Goal: Information Seeking & Learning: Find contact information

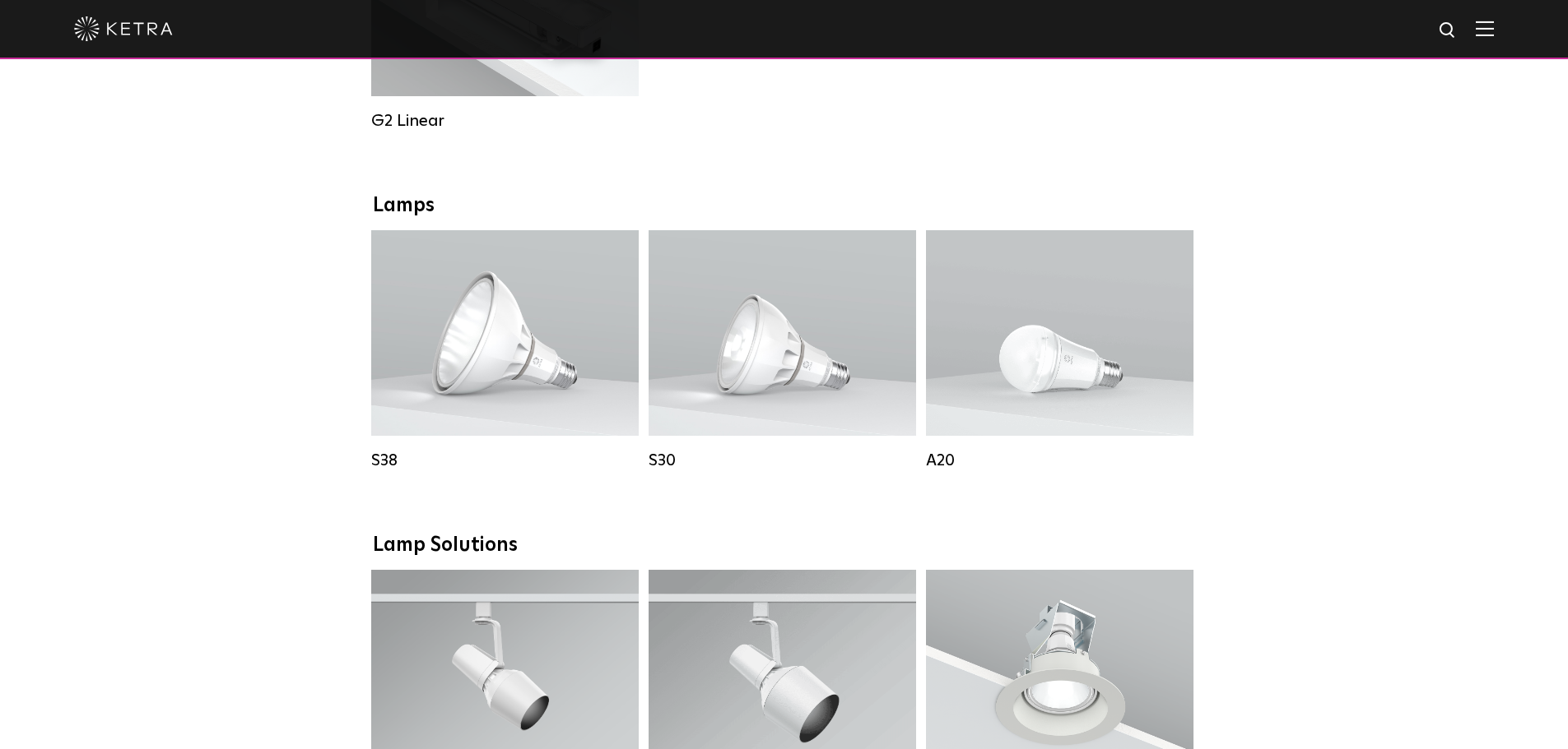
scroll to position [1089, 0]
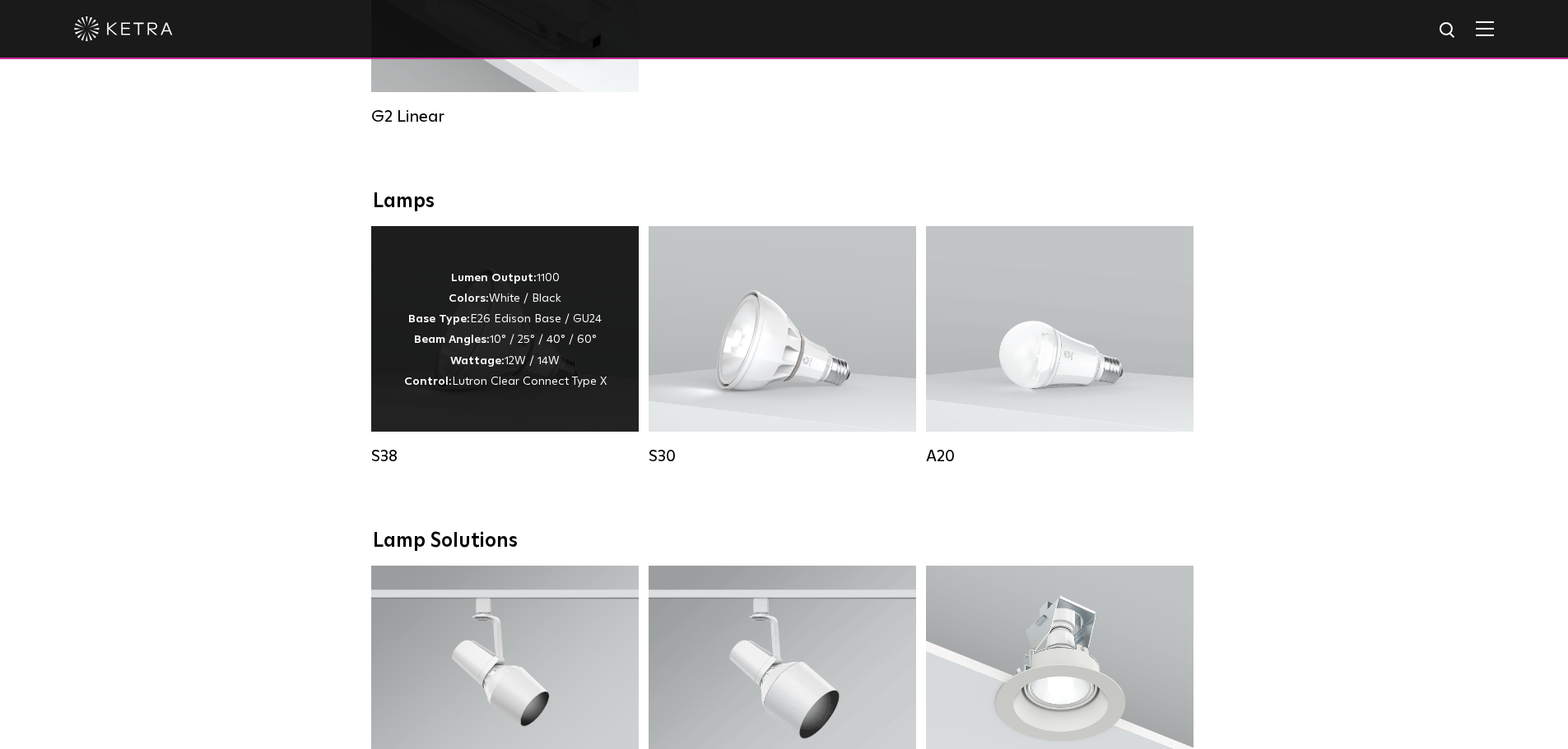
click at [442, 417] on div "Lumen Output: 1100 Colors: White / Black Base Type: E26 Edison Base / GU24 Beam…" at bounding box center [505, 329] width 267 height 205
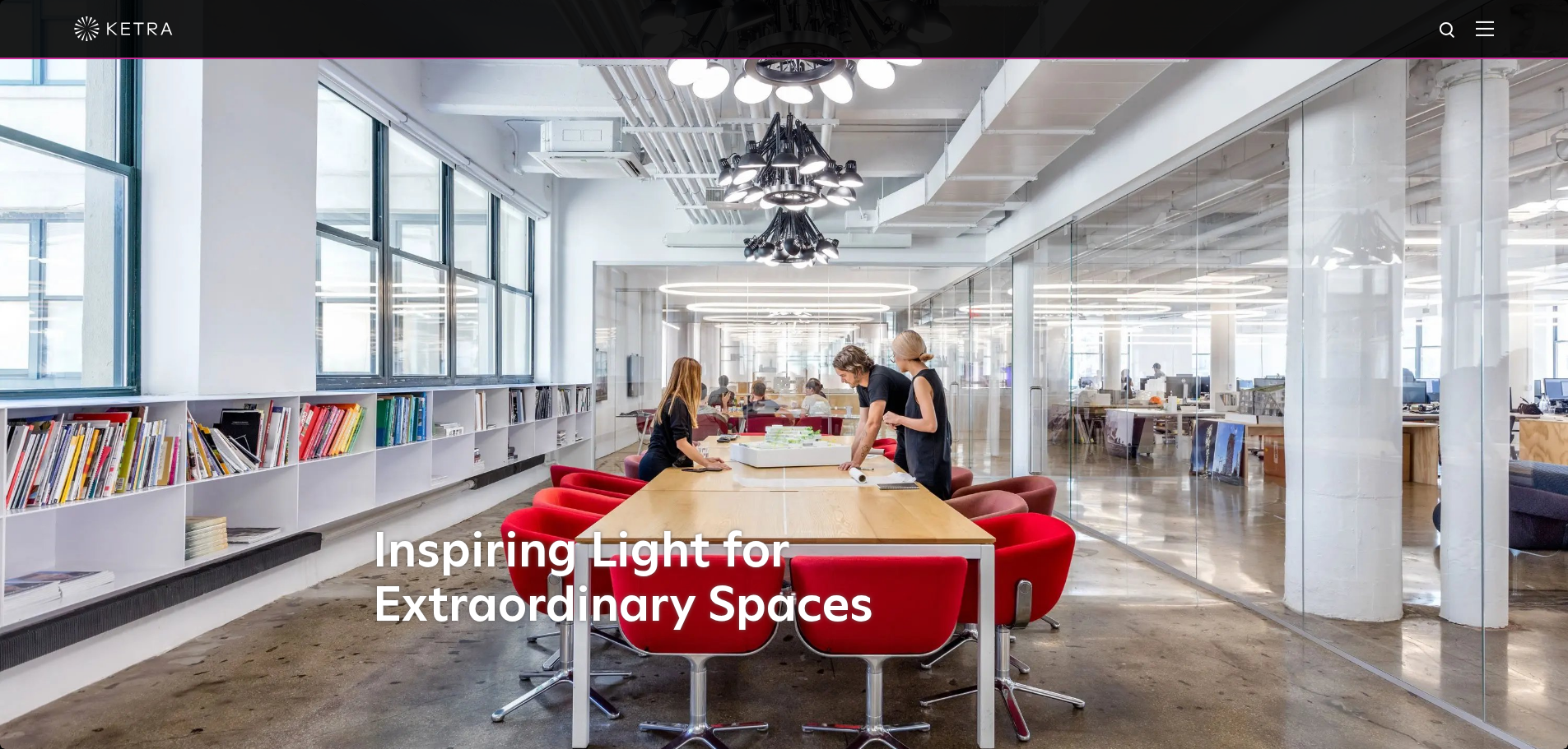
click at [1471, 30] on div at bounding box center [783, 28] width 1420 height 57
click at [1492, 30] on img at bounding box center [1485, 28] width 18 height 15
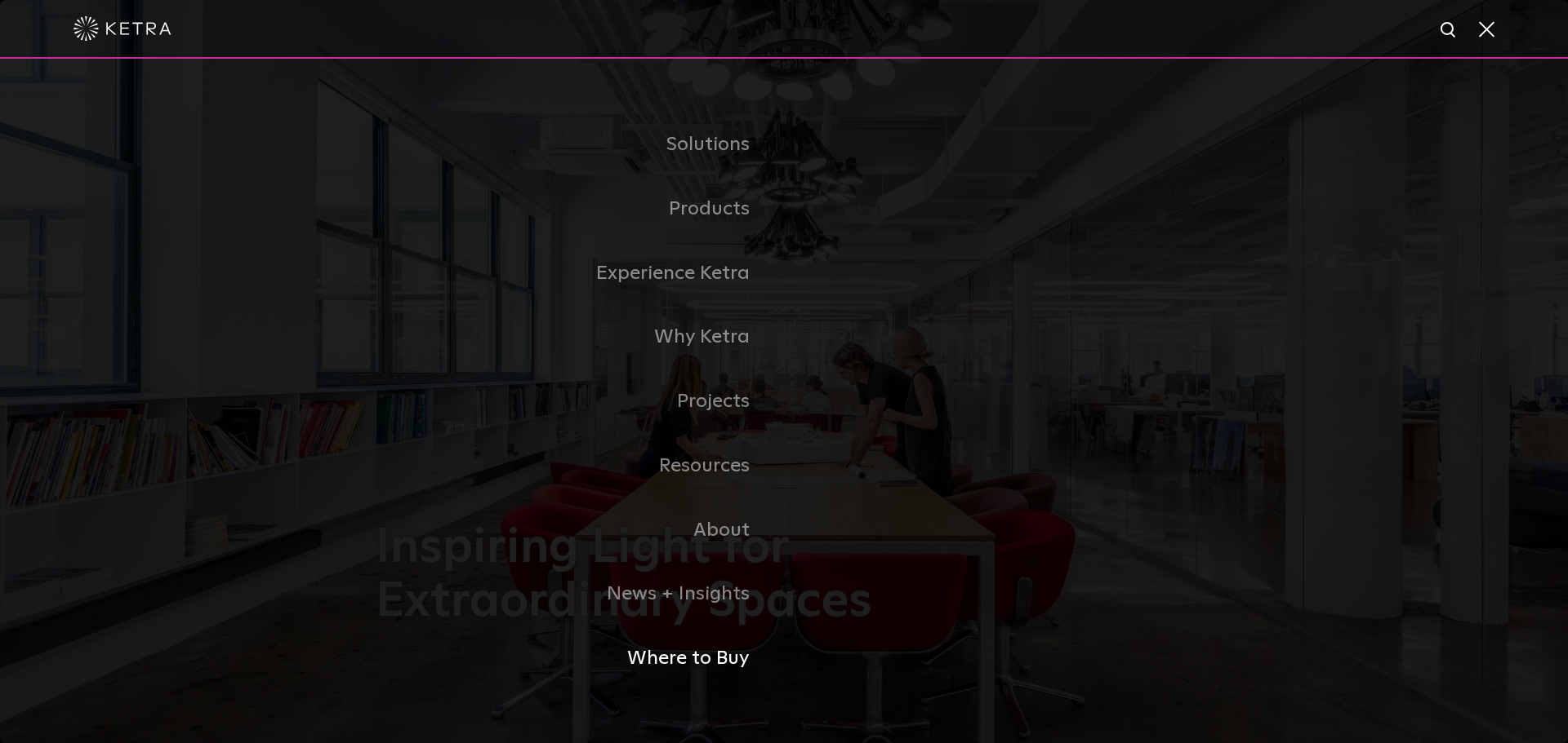
click at [687, 670] on link "Where to Buy" at bounding box center [579, 658] width 409 height 64
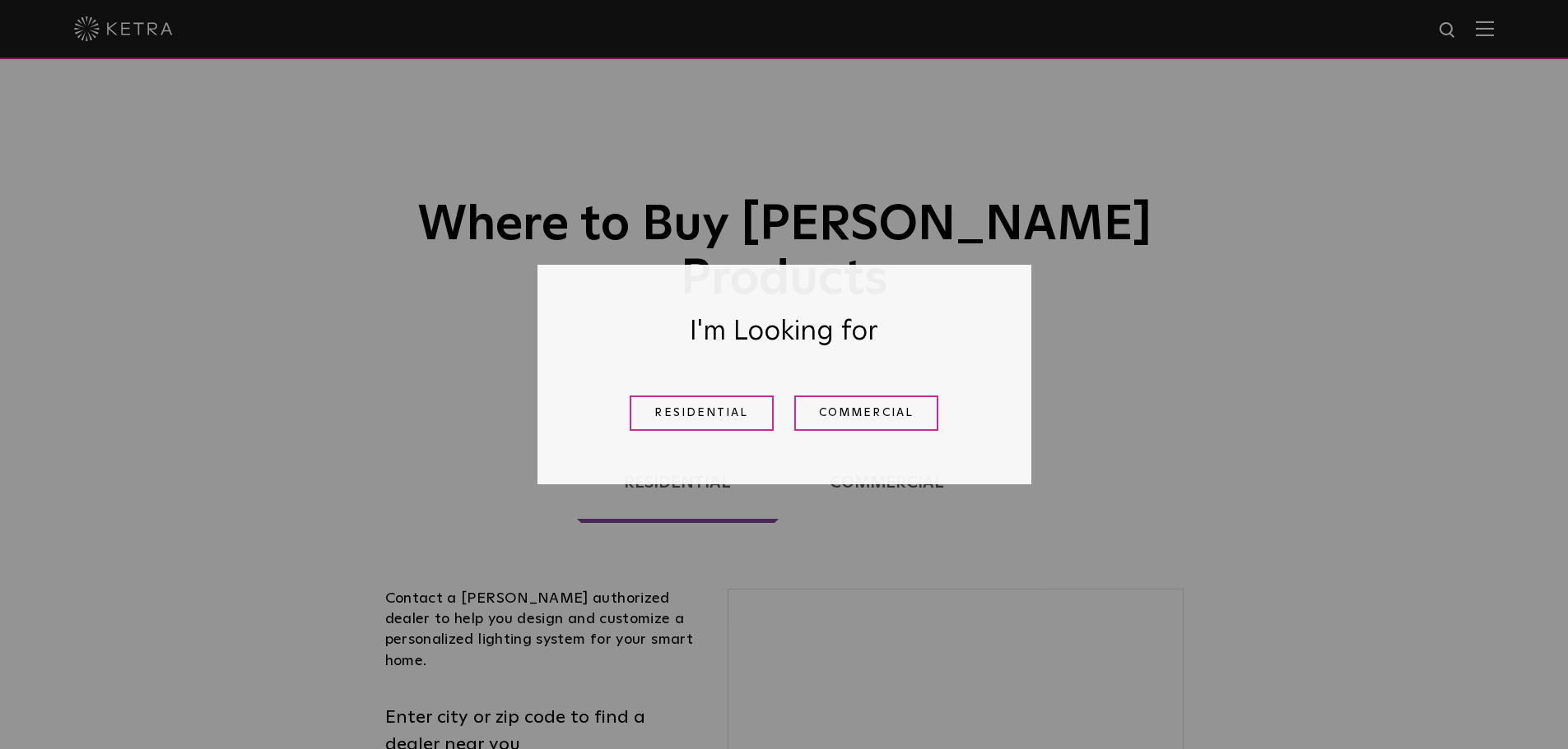
click at [815, 408] on link "Commercial" at bounding box center [866, 413] width 144 height 35
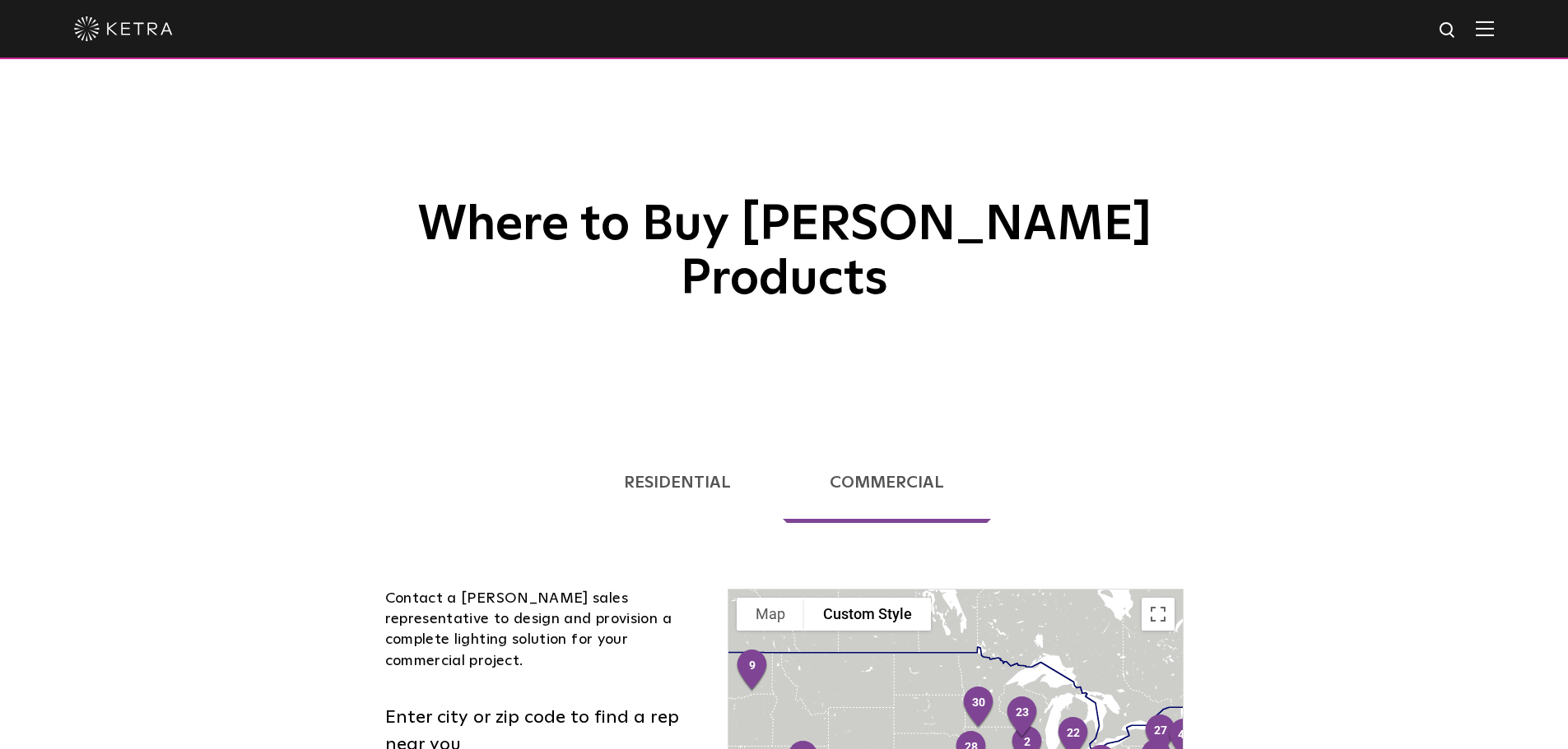
type input "18104"
drag, startPoint x: 1566, startPoint y: 325, endPoint x: 1568, endPoint y: 354, distance: 29.1
click at [1567, 354] on div "Where to Buy Ketra Products" at bounding box center [784, 206] width 1568 height 414
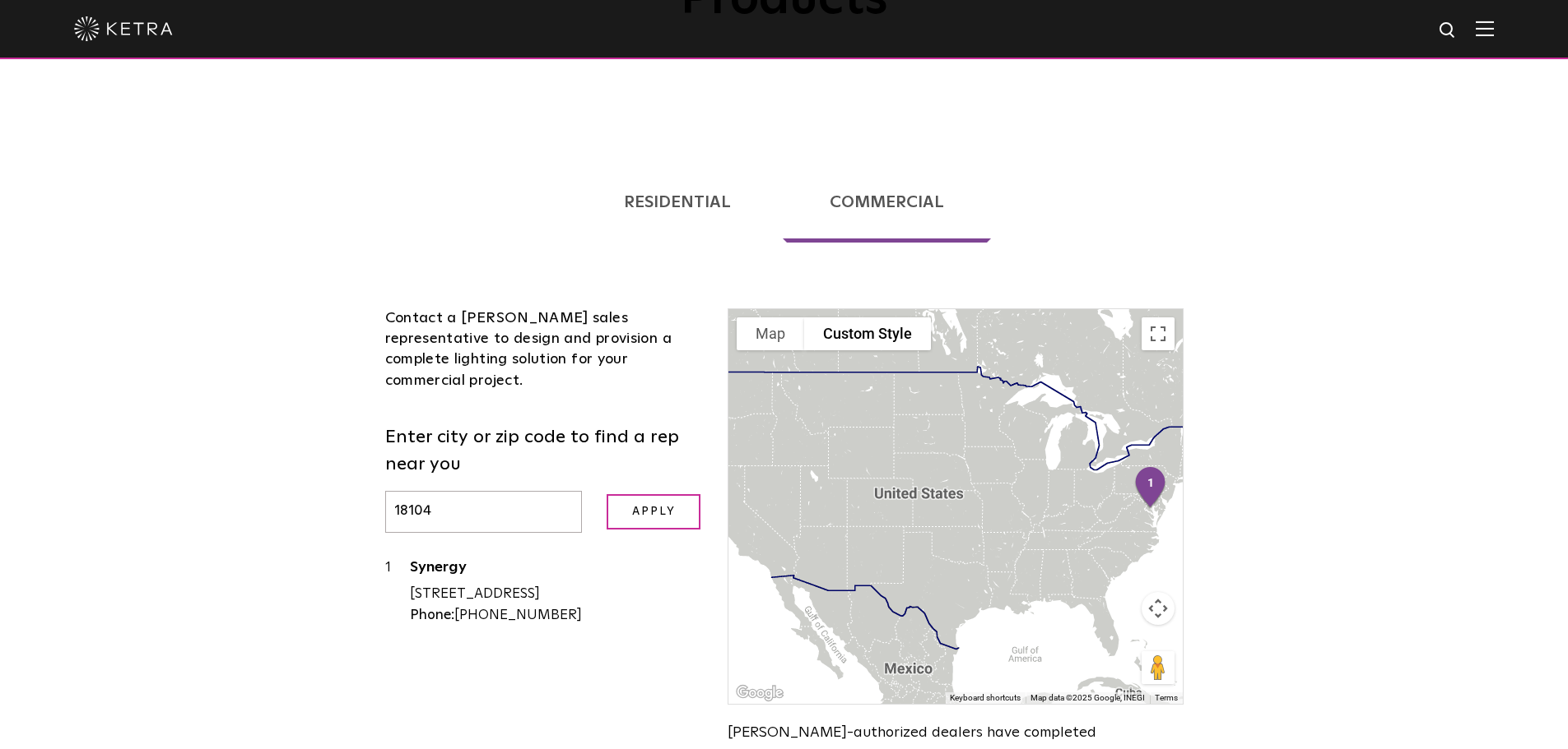
scroll to position [282, 0]
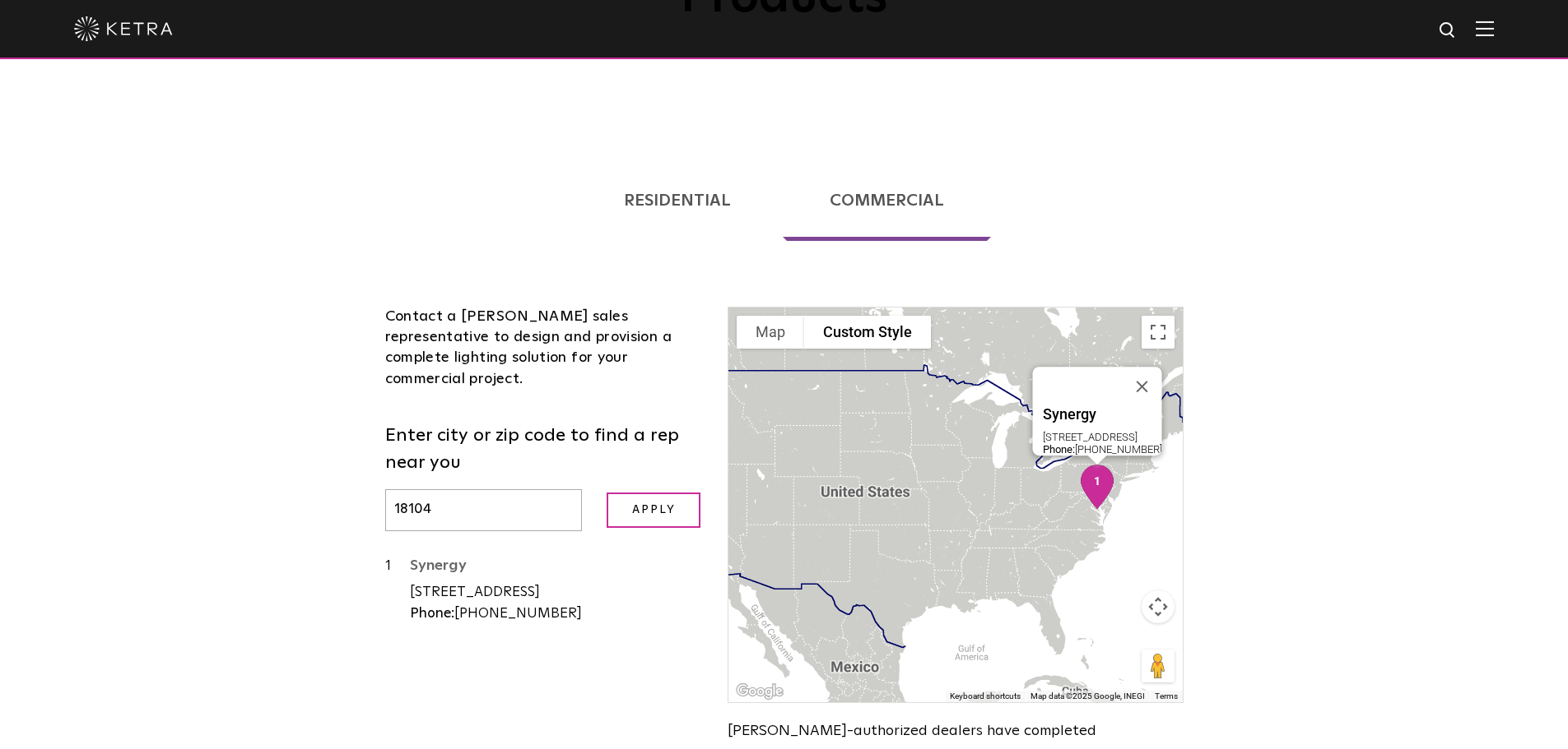
click at [426, 559] on link "Synergy" at bounding box center [557, 569] width 294 height 21
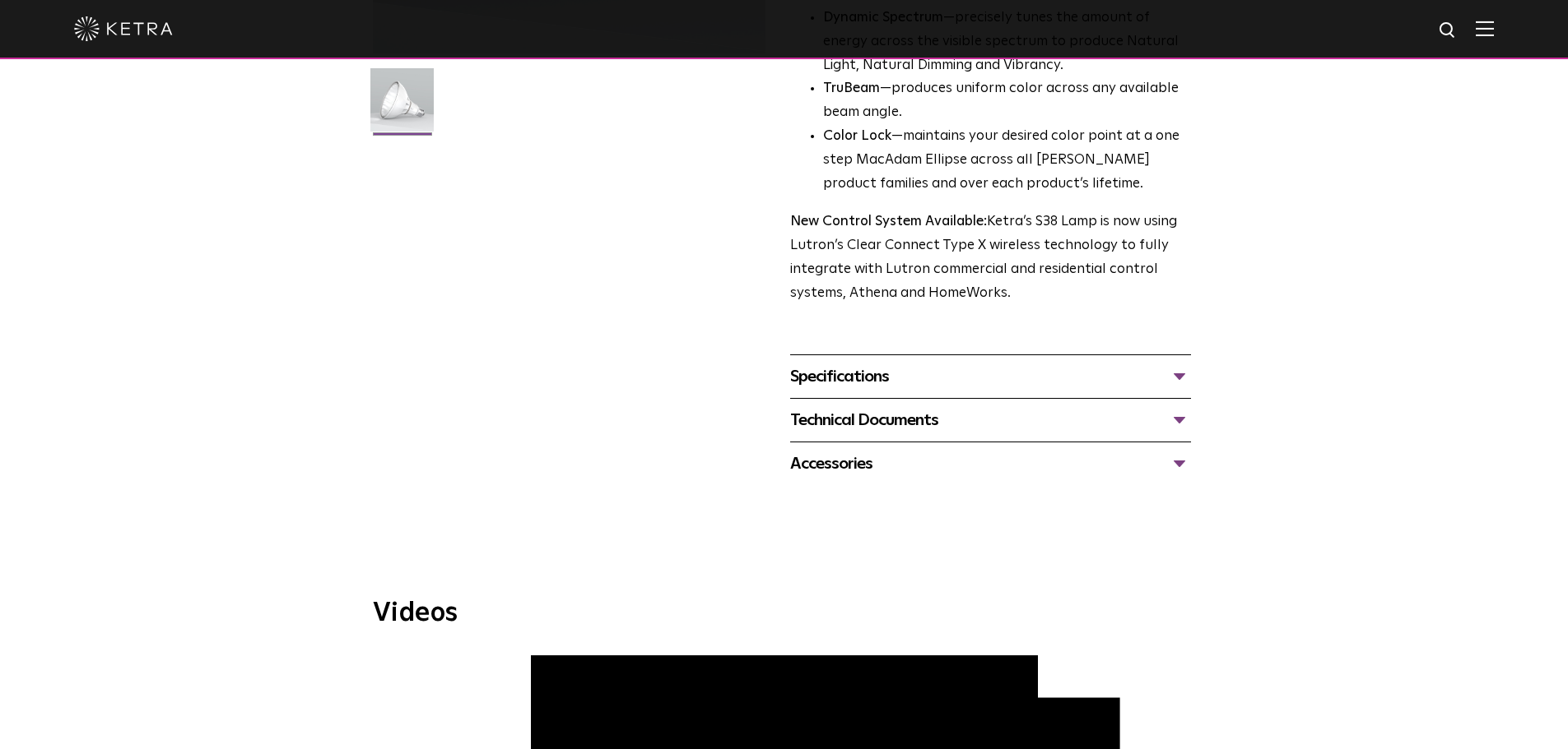
scroll to position [483, 0]
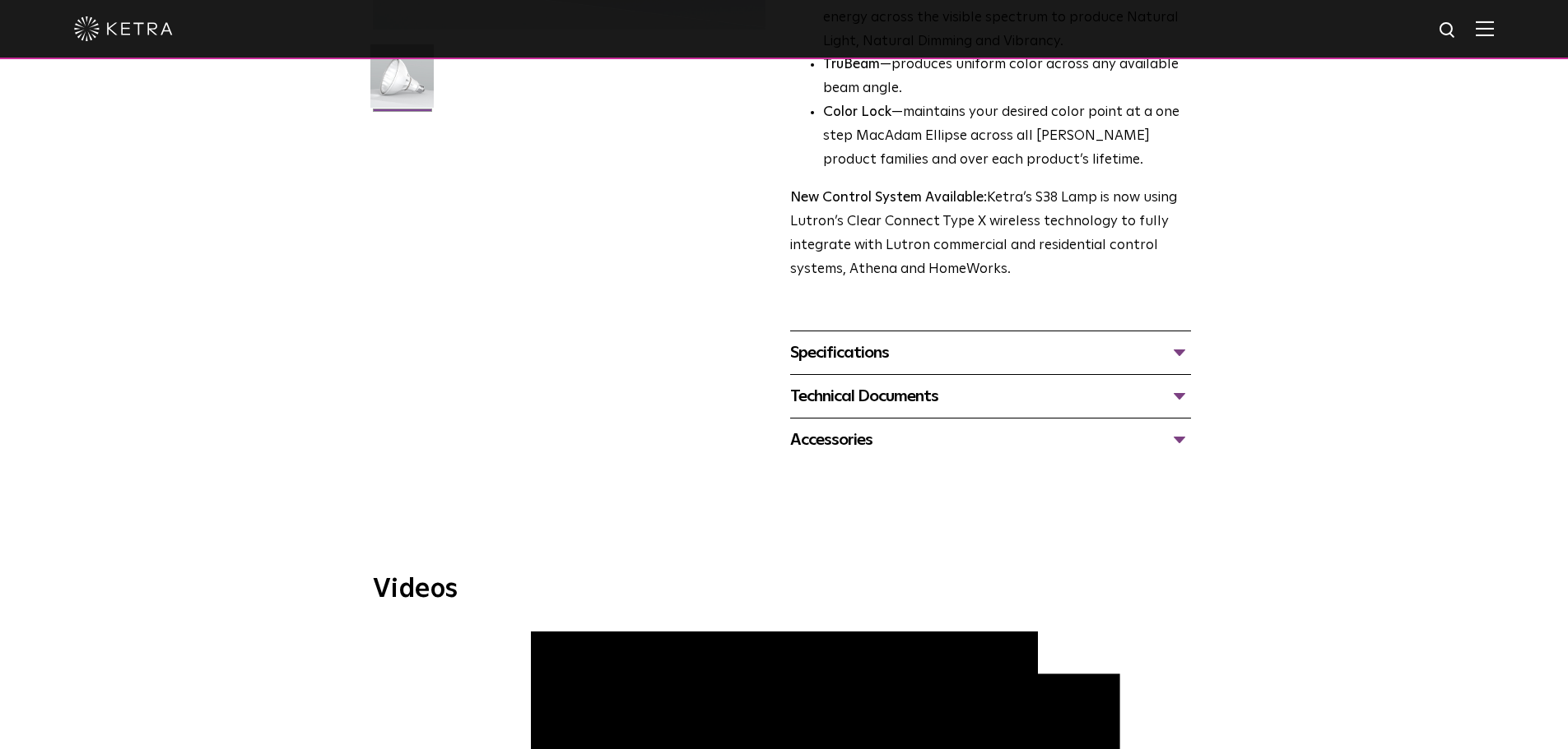
click at [1183, 356] on div "Specifications" at bounding box center [990, 353] width 401 height 26
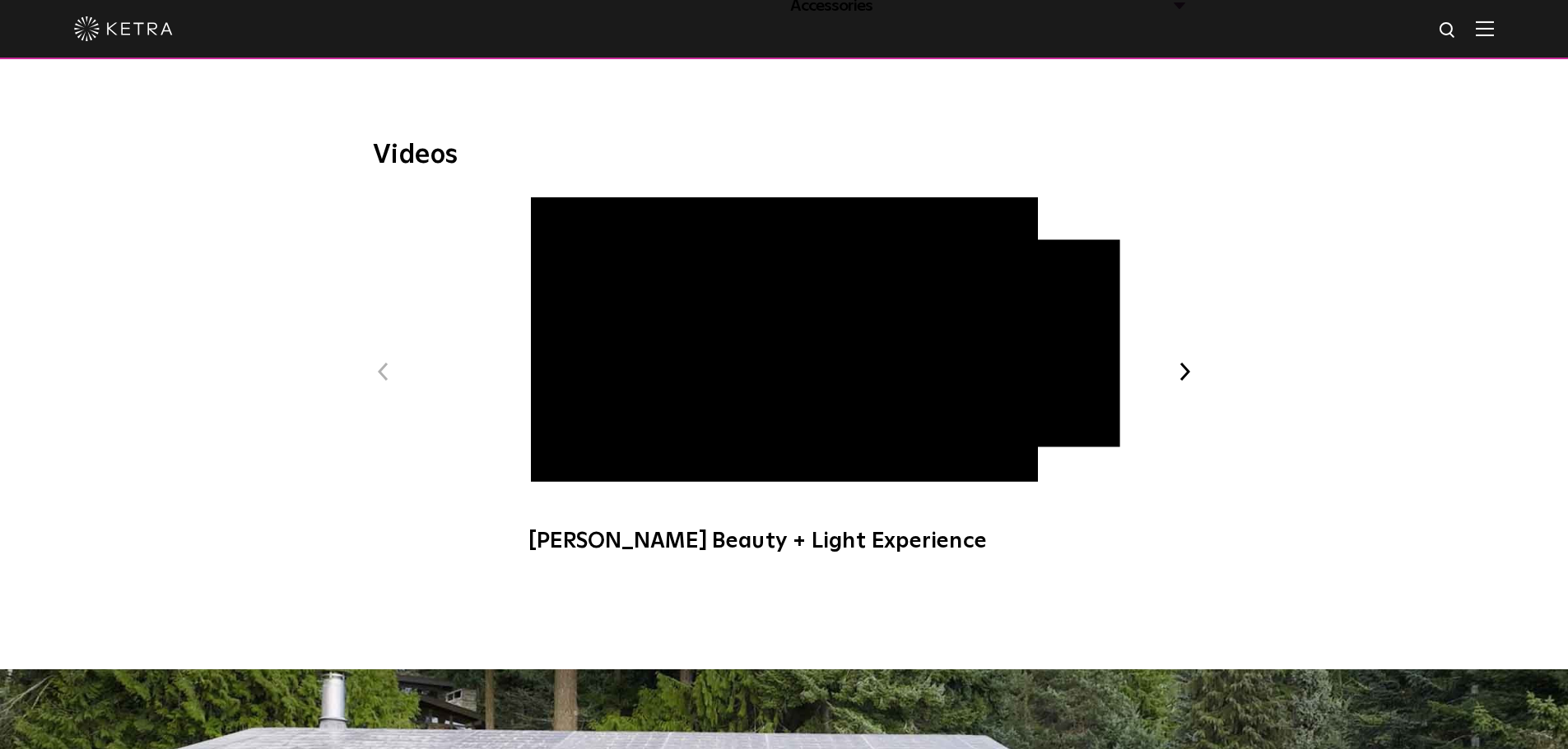
scroll to position [1280, 0]
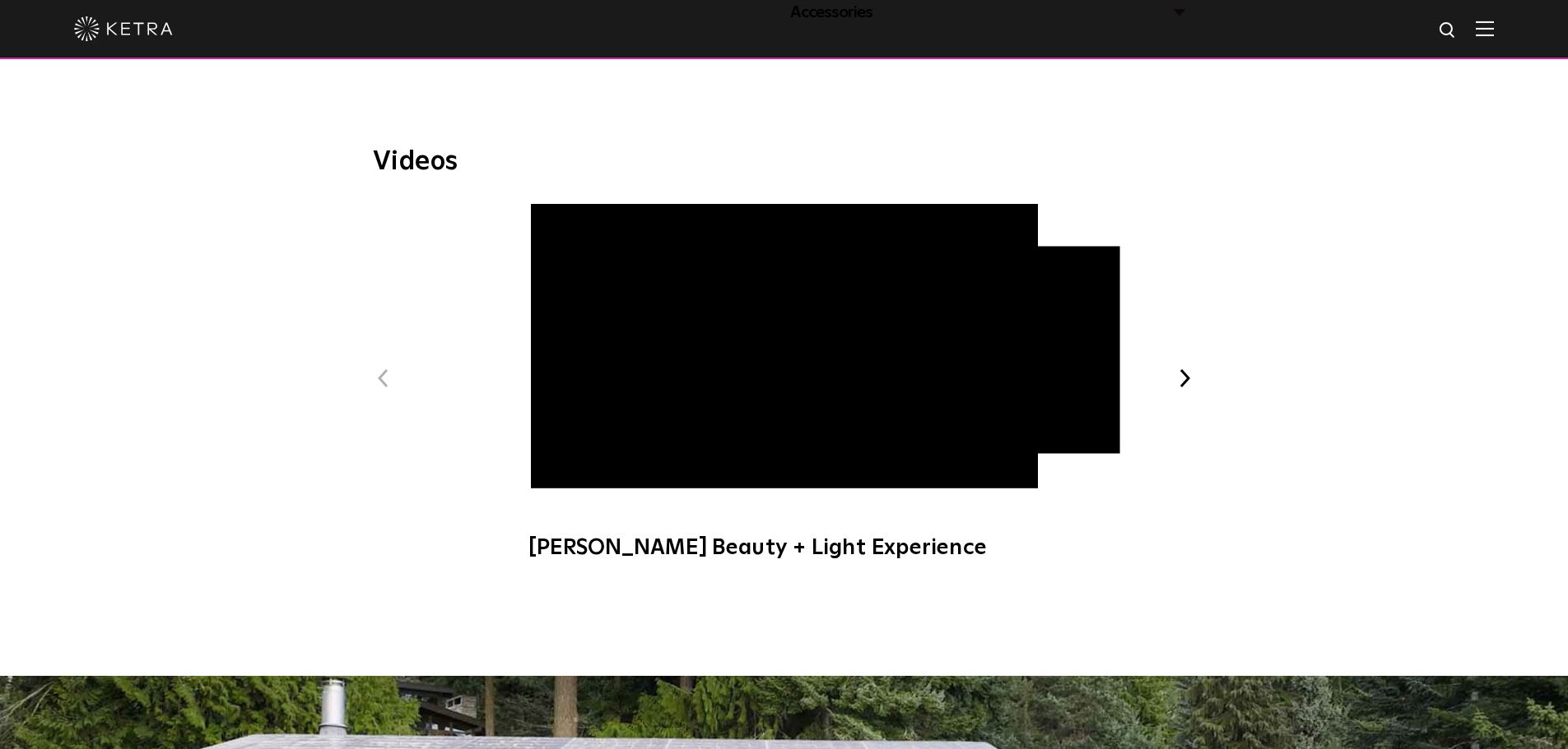
click at [1184, 384] on button "Next" at bounding box center [1185, 379] width 22 height 22
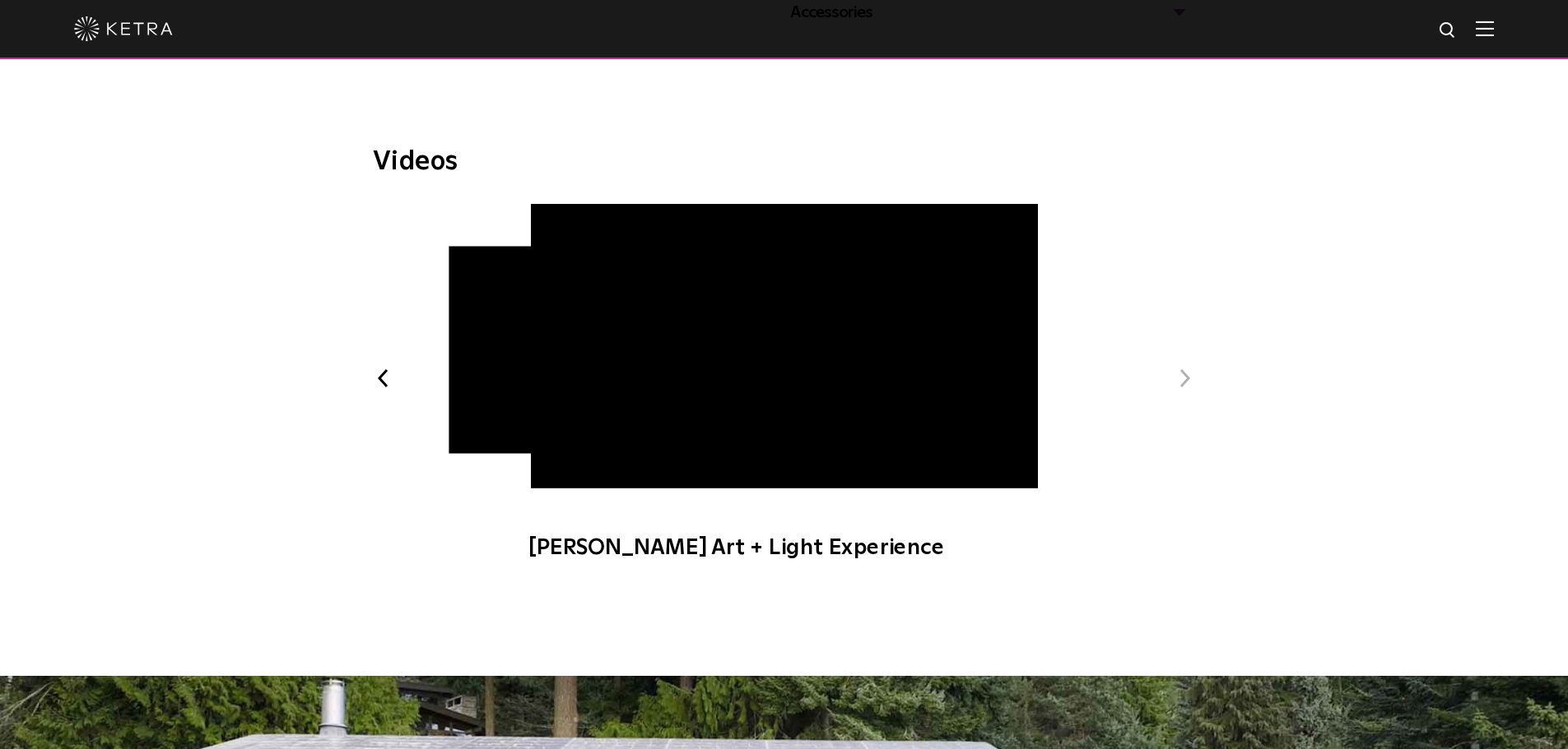
click at [1184, 384] on button "Next" at bounding box center [1185, 379] width 22 height 22
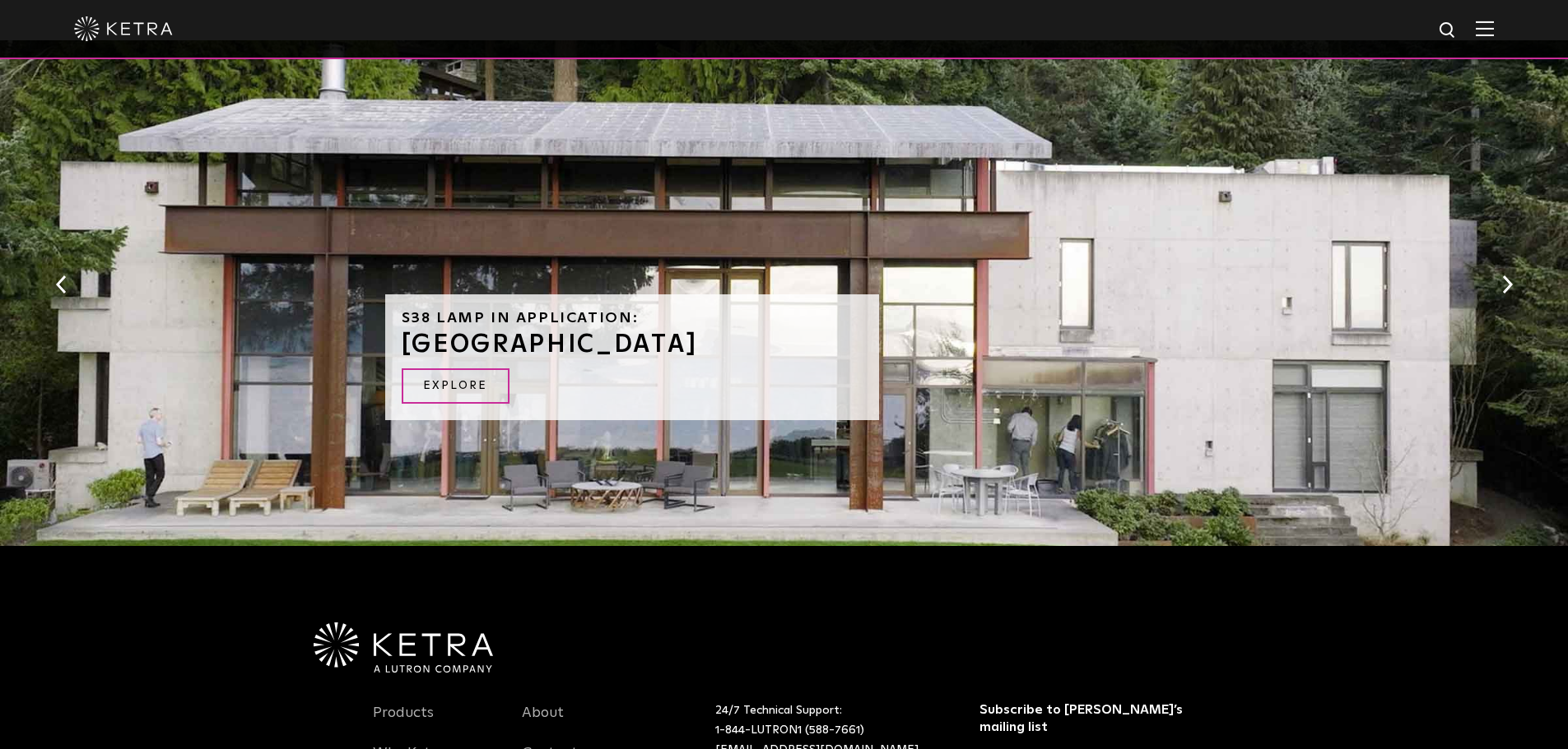
scroll to position [1920, 0]
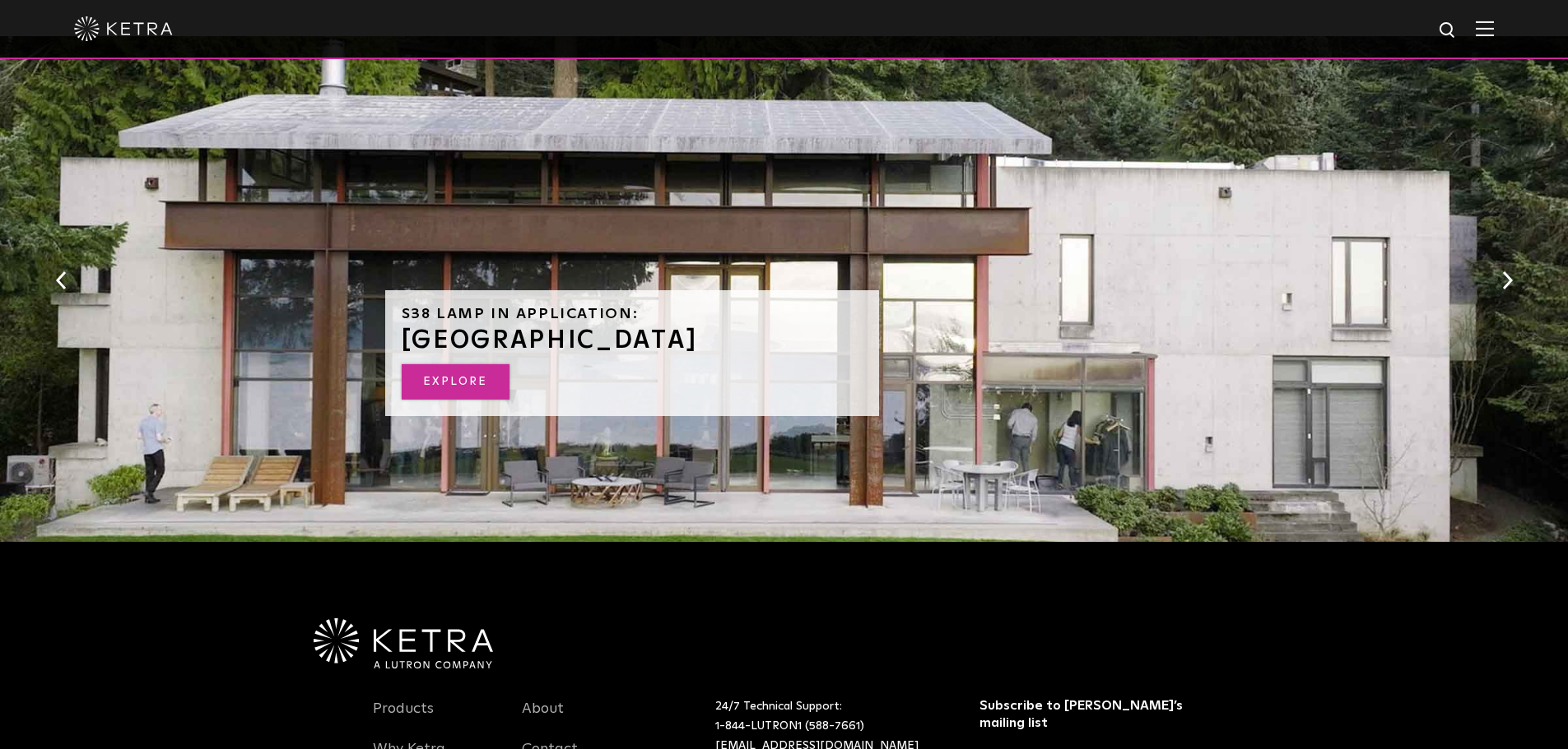
click at [434, 394] on link "EXPLORE" at bounding box center [456, 382] width 108 height 35
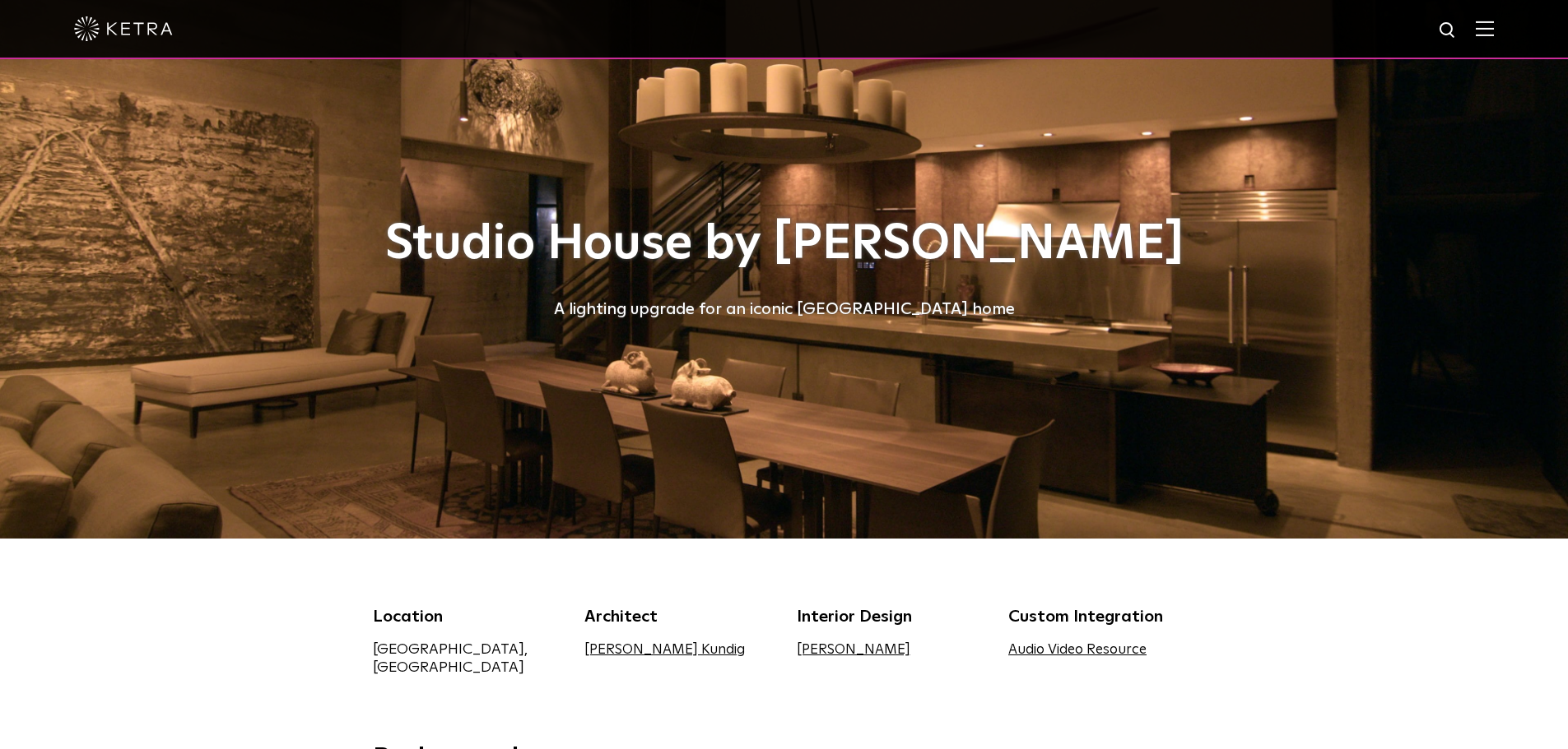
click at [904, 260] on h1 "Studio House by [PERSON_NAME]" at bounding box center [784, 245] width 823 height 55
